Goal: Transaction & Acquisition: Purchase product/service

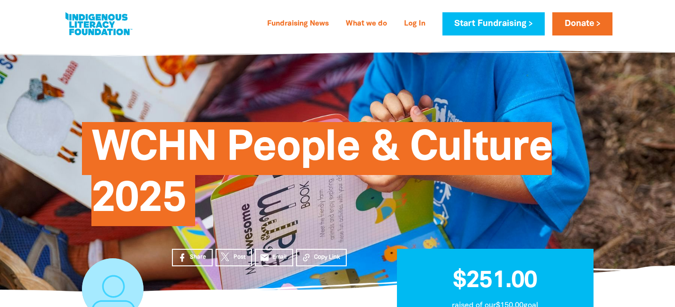
click at [161, 161] on span "WCHN People & Culture 2025" at bounding box center [321, 177] width 461 height 97
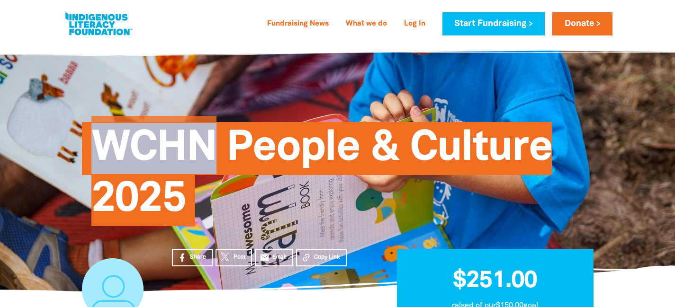
click at [161, 161] on span "WCHN People & Culture 2025" at bounding box center [321, 177] width 461 height 97
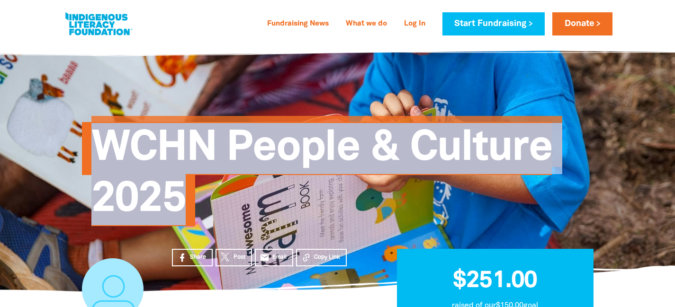
click at [161, 161] on span "WCHN People & Culture 2025" at bounding box center [321, 177] width 461 height 97
copy div "WCHN People & Culture 2025 $251 raised $150 goal $20 Libby Zada donated to WCHN…"
